Goal: Information Seeking & Learning: Find specific fact

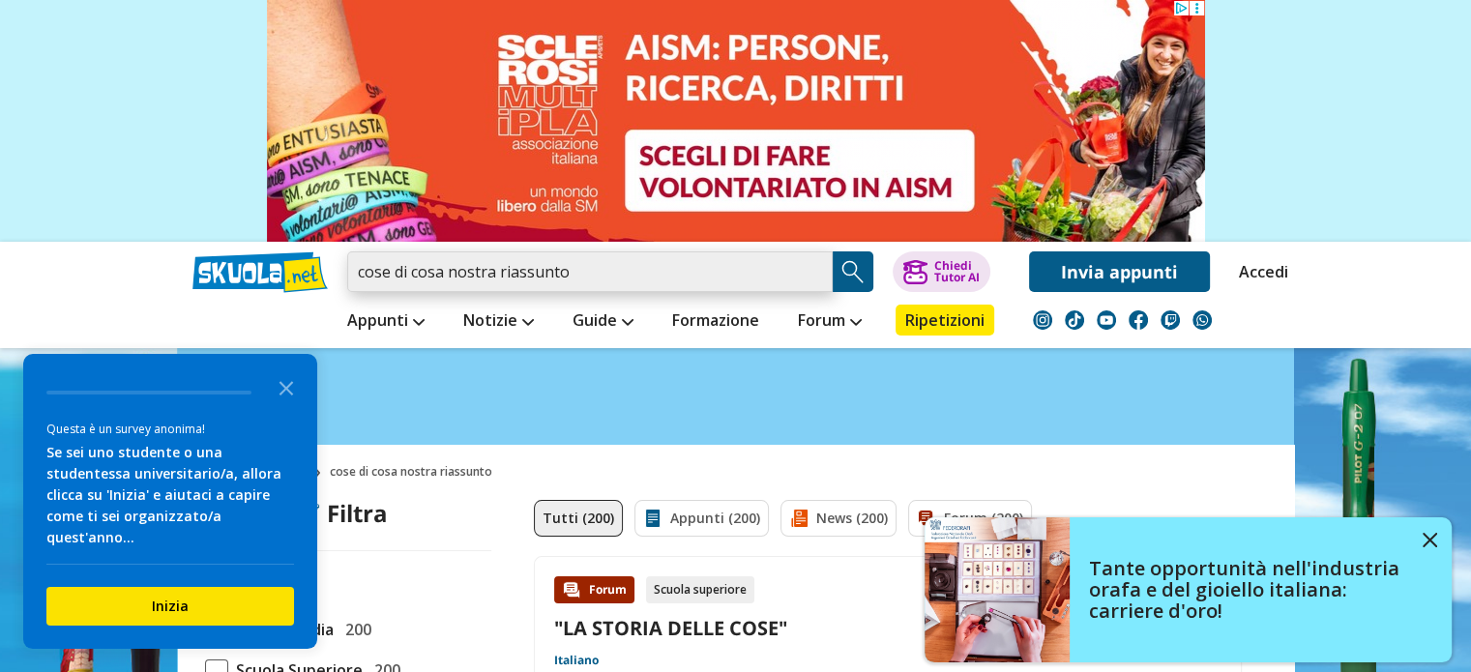
click at [583, 264] on input "cose di cosa nostra riassunto" at bounding box center [589, 271] width 485 height 41
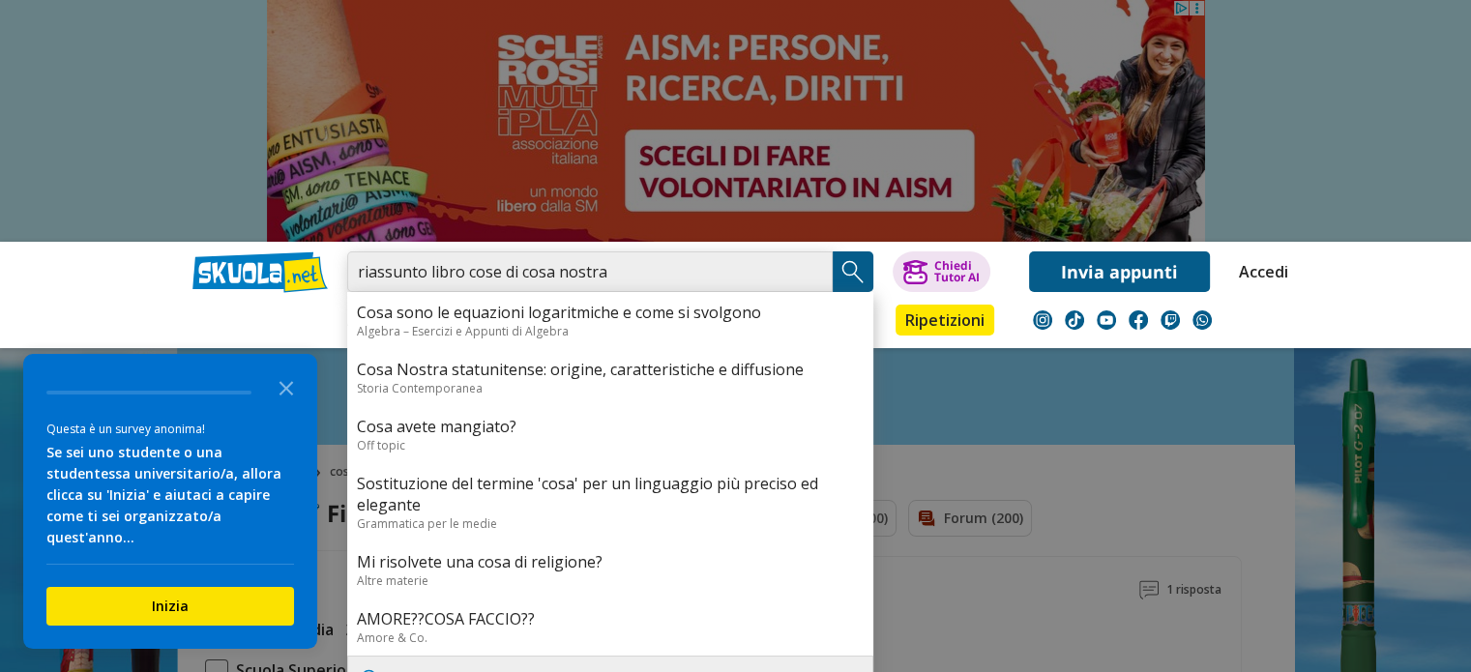
type input "riassunto libro cose di cosa nostra"
click at [856, 270] on img "Search Button" at bounding box center [852, 271] width 29 height 29
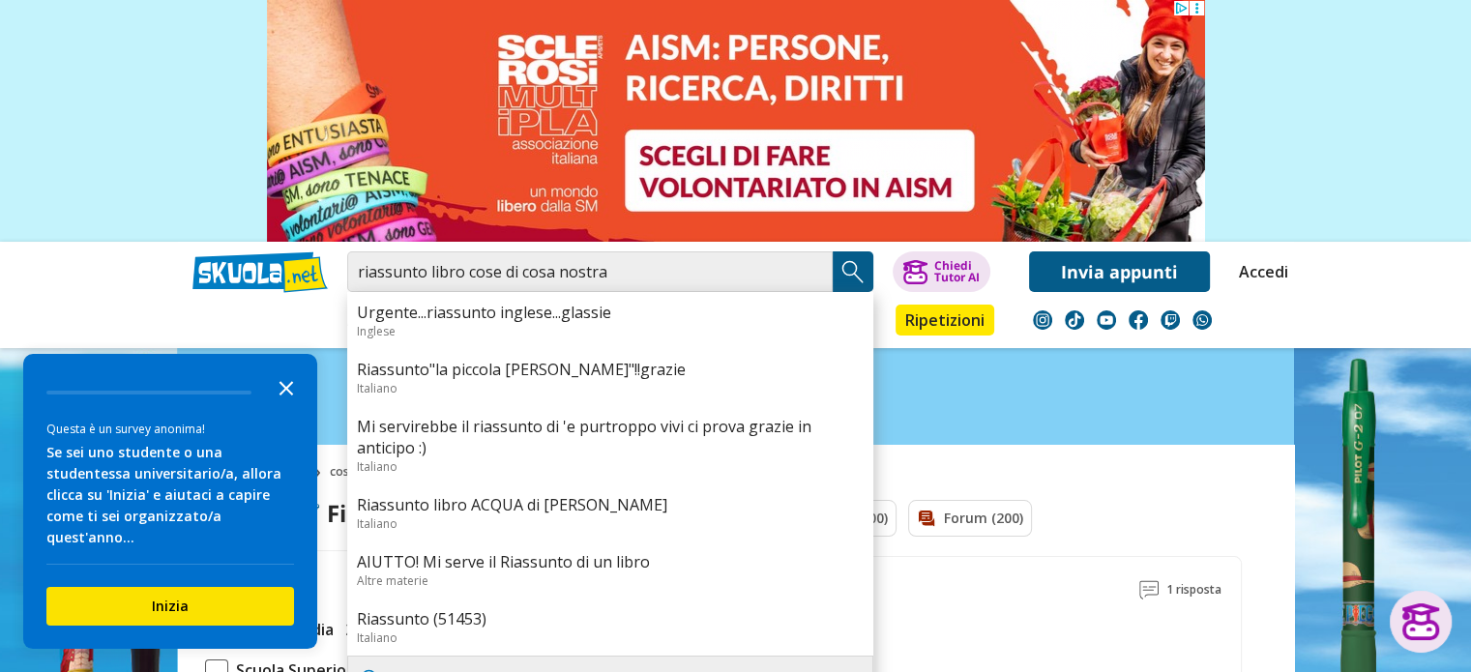
click at [278, 406] on icon "Close the survey" at bounding box center [286, 386] width 39 height 39
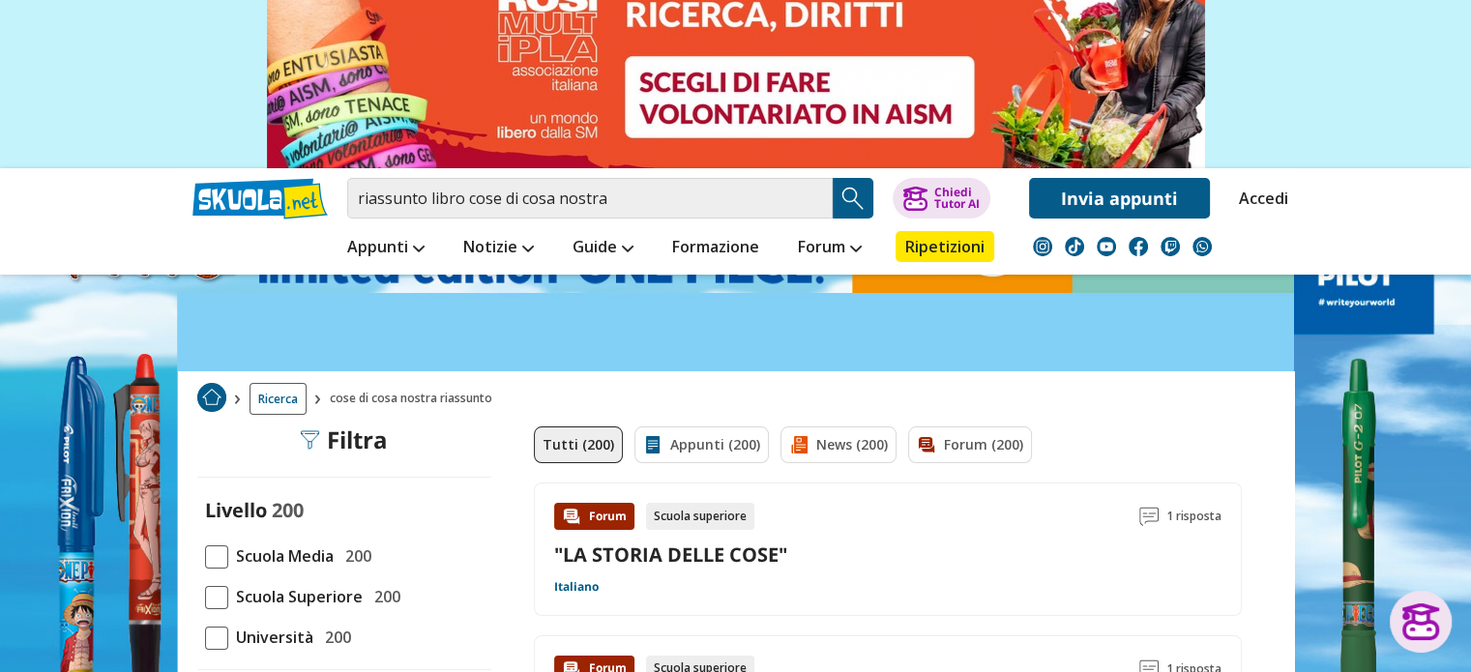
scroll to position [193, 0]
